Goal: Task Accomplishment & Management: Manage account settings

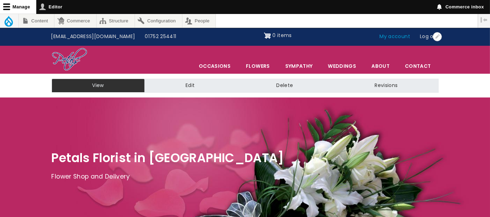
click at [395, 37] on link "My account" at bounding box center [395, 36] width 40 height 13
click at [399, 37] on link "My account" at bounding box center [395, 36] width 40 height 13
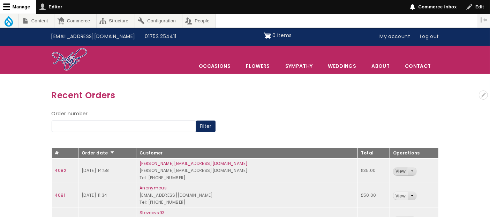
click at [399, 172] on link "View" at bounding box center [401, 171] width 14 height 8
